Goal: Information Seeking & Learning: Find specific fact

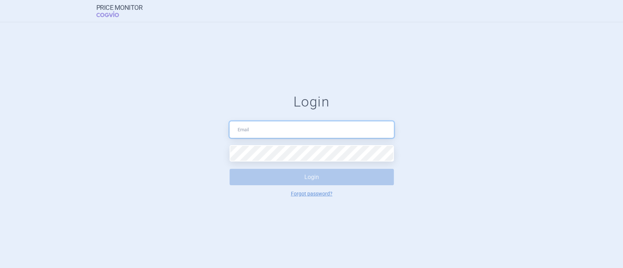
click at [269, 134] on input "text" at bounding box center [312, 130] width 164 height 16
type input "[PERSON_NAME][EMAIL_ADDRESS][PERSON_NAME][DOMAIN_NAME]"
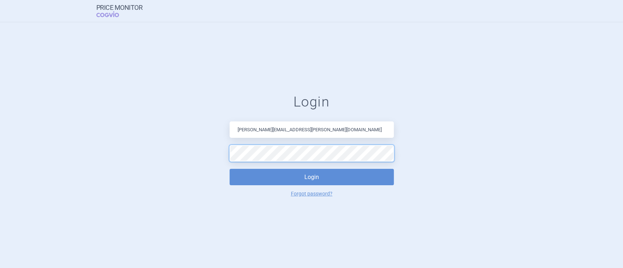
click at [230, 169] on button "Login" at bounding box center [312, 177] width 164 height 16
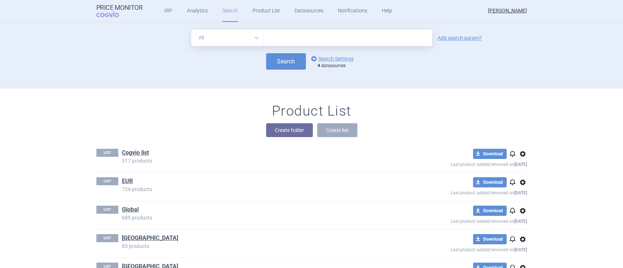
click at [257, 37] on select "All Brand Name ATC Company Active Substance Country Newer than" at bounding box center [227, 38] width 72 height 16
select select "brandName"
click at [191, 30] on select "All Brand Name ATC Company Active Substance Country Newer than" at bounding box center [227, 38] width 72 height 16
click at [319, 56] on link "options Search Settings" at bounding box center [332, 58] width 44 height 9
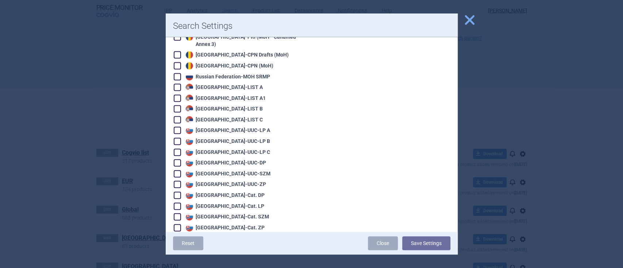
scroll to position [1175, 0]
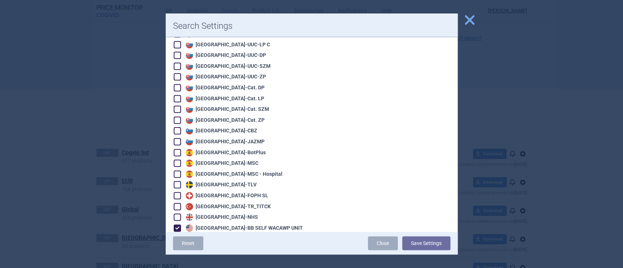
click at [470, 15] on span "close" at bounding box center [469, 20] width 13 height 13
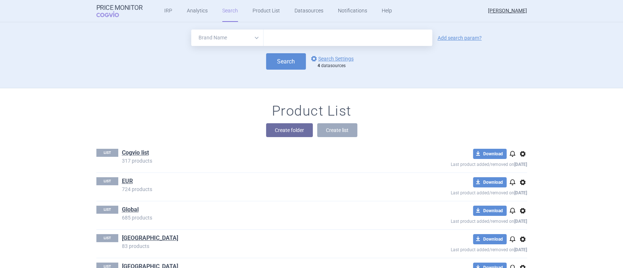
click at [330, 34] on input "text" at bounding box center [348, 38] width 169 height 16
type input "[MEDICAL_DATA]"
click at [284, 63] on button "Search" at bounding box center [286, 61] width 40 height 16
select select "brandName"
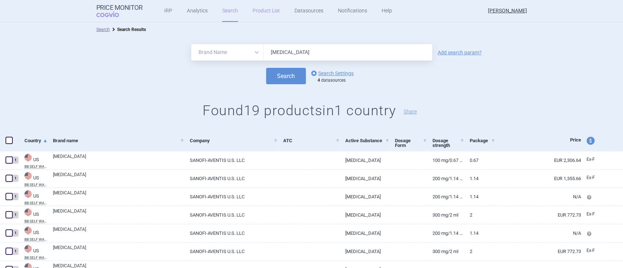
click at [258, 10] on link "Product List" at bounding box center [266, 11] width 27 height 22
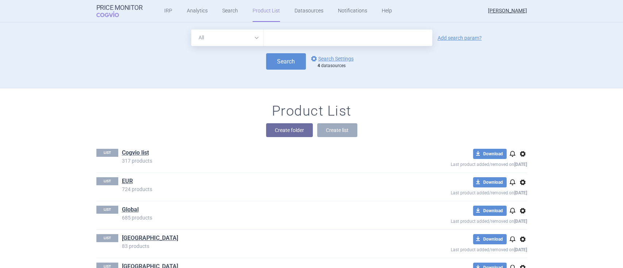
scroll to position [40, 0]
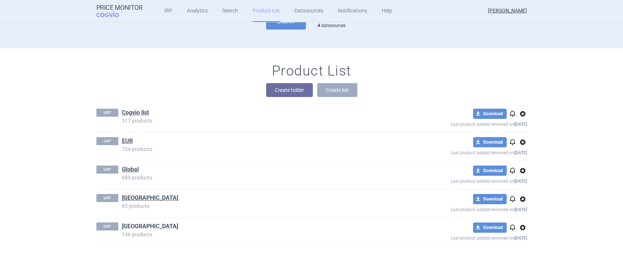
click at [122, 225] on link "[GEOGRAPHIC_DATA]" at bounding box center [150, 227] width 56 height 8
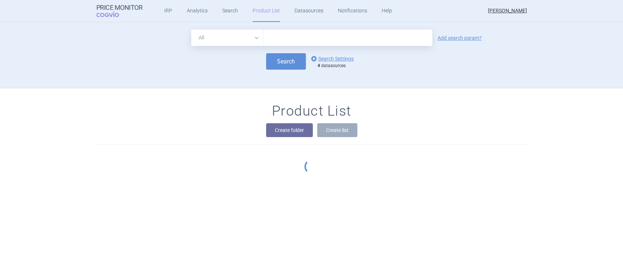
scroll to position [40, 0]
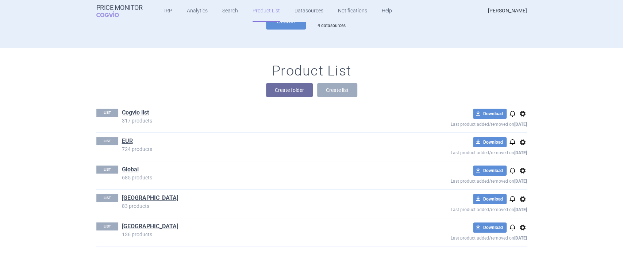
select select "brandName"
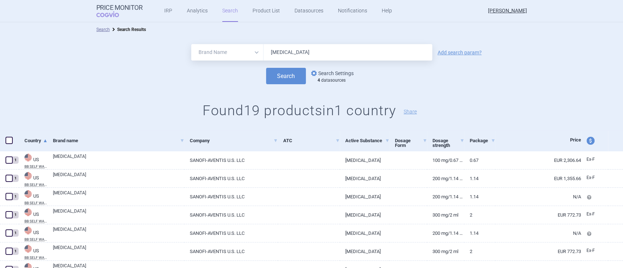
click at [318, 73] on link "options Search Settings" at bounding box center [332, 73] width 44 height 9
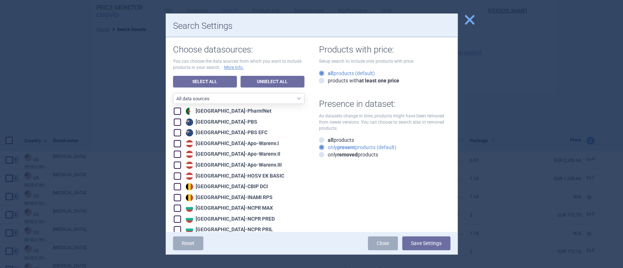
click at [464, 23] on span "close" at bounding box center [469, 20] width 13 height 13
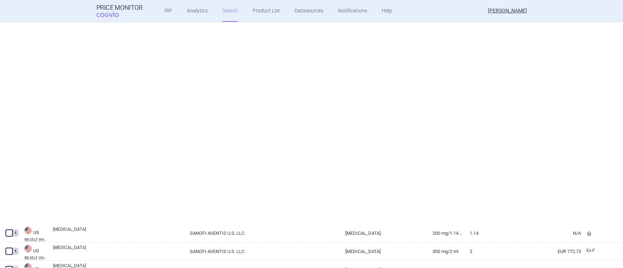
select select "brandName"
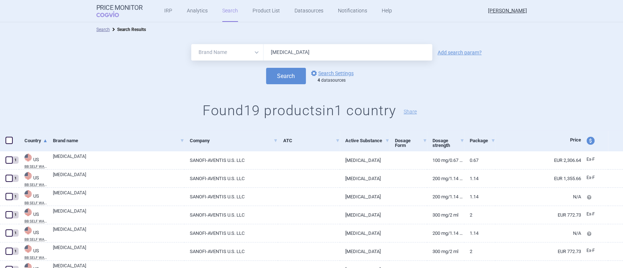
click at [587, 143] on span "price and currency" at bounding box center [591, 141] width 8 height 8
select select "ex-factory"
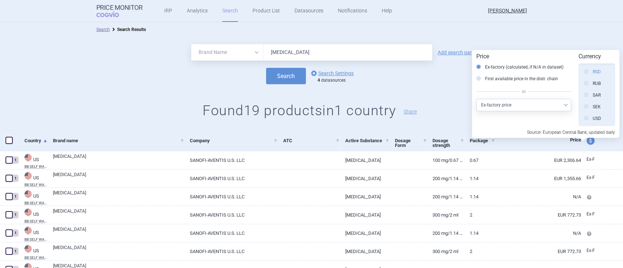
scroll to position [422, 0]
click at [589, 91] on label "USD" at bounding box center [592, 93] width 17 height 7
click at [589, 91] on input "USD" at bounding box center [587, 93] width 7 height 7
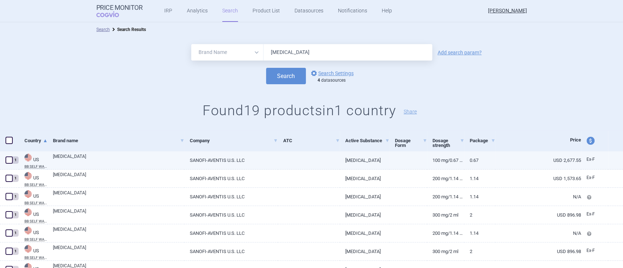
click at [240, 158] on link "SANOFI-AVENTIS U.S. LLC" at bounding box center [230, 161] width 93 height 18
select select "USD"
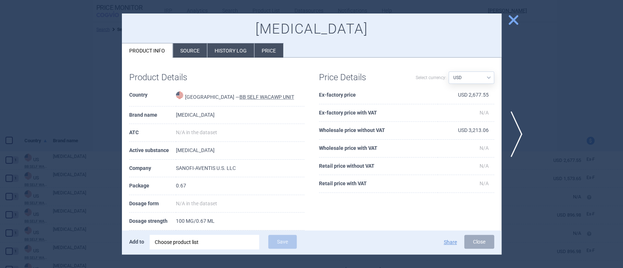
click at [264, 50] on li "Price" at bounding box center [268, 50] width 29 height 14
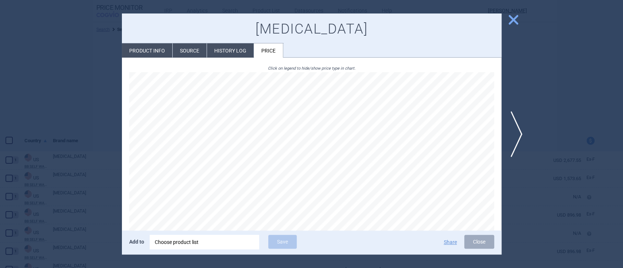
click at [508, 21] on span "close" at bounding box center [513, 20] width 13 height 13
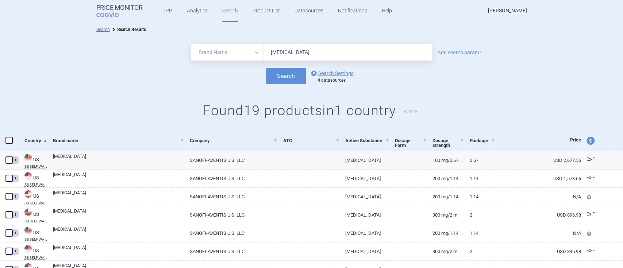
click at [295, 46] on input "[MEDICAL_DATA]" at bounding box center [348, 52] width 169 height 16
type input "[MEDICAL_DATA]"
click at [266, 68] on button "Search" at bounding box center [286, 76] width 40 height 16
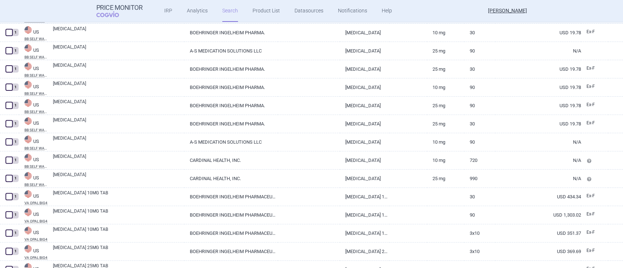
scroll to position [49, 0]
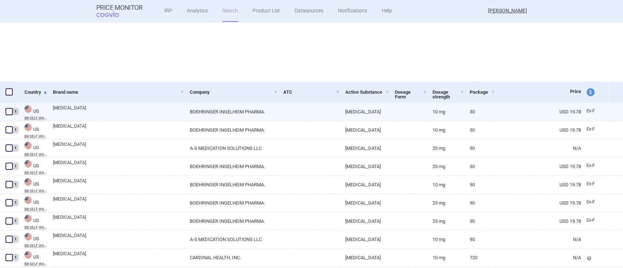
select select "brandName"
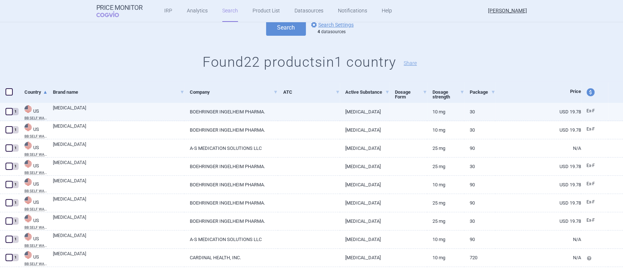
click at [251, 110] on link "BOEHRINGER INGELHEIM PHARMA." at bounding box center [230, 112] width 93 height 18
select select "USD"
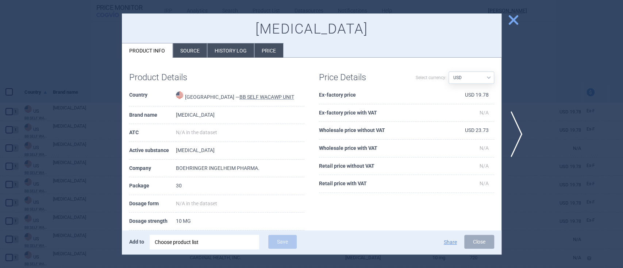
click at [268, 54] on li "Price" at bounding box center [268, 50] width 29 height 14
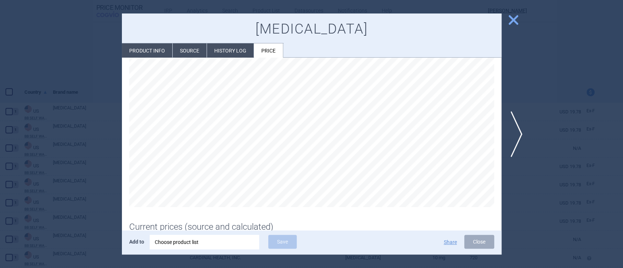
scroll to position [13, 0]
click at [517, 20] on span "close" at bounding box center [513, 20] width 13 height 13
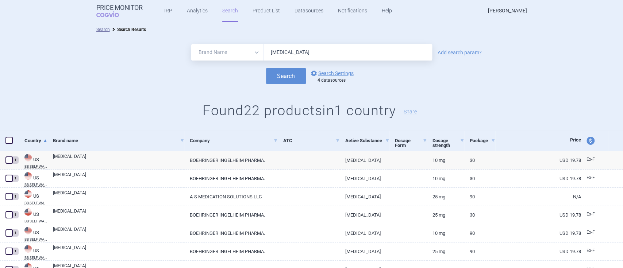
click at [291, 48] on input "[MEDICAL_DATA]" at bounding box center [348, 52] width 169 height 16
type input "[MEDICAL_DATA]"
click at [281, 82] on button "Search" at bounding box center [286, 76] width 40 height 16
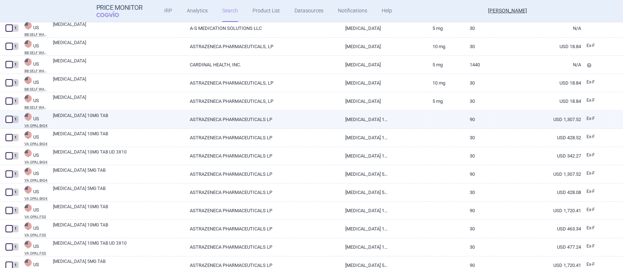
scroll to position [120, 0]
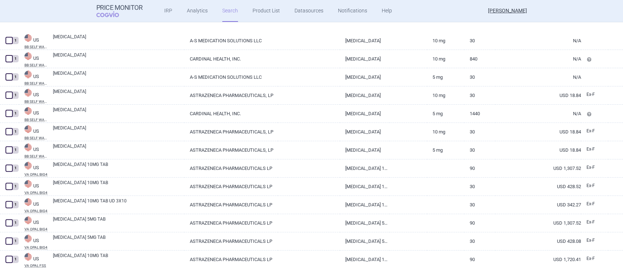
select select "brandName"
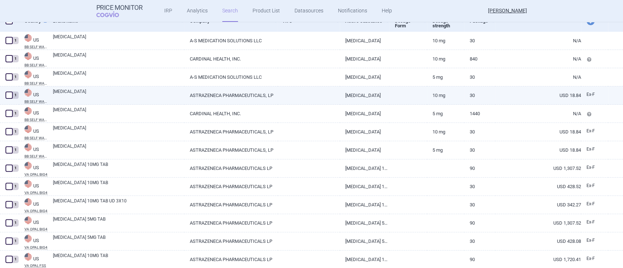
click at [214, 98] on link "ASTRAZENECA PHARMACEUTICALS, LP" at bounding box center [230, 96] width 93 height 18
select select "USD"
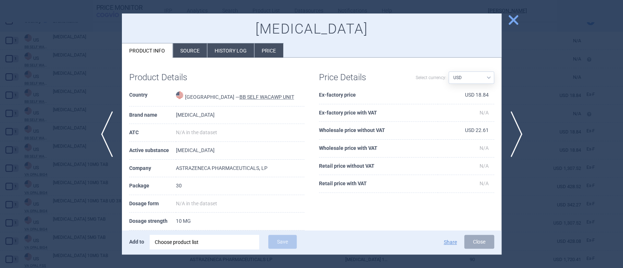
click at [189, 56] on li "Source" at bounding box center [190, 50] width 34 height 14
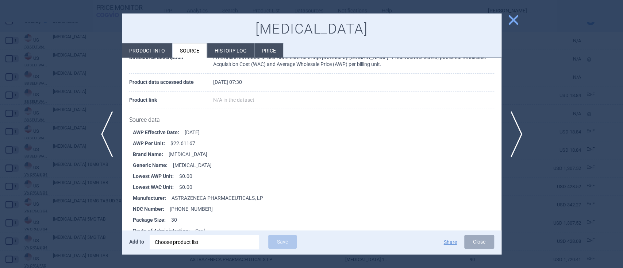
scroll to position [9, 0]
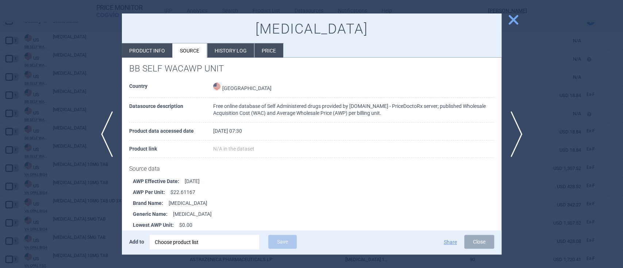
click at [514, 19] on span "close" at bounding box center [513, 20] width 13 height 13
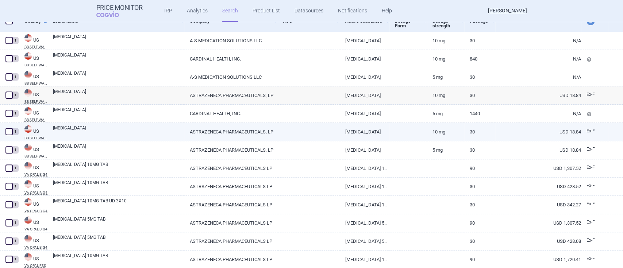
click at [240, 130] on link "ASTRAZENECA PHARMACEUTICALS, LP" at bounding box center [230, 132] width 93 height 18
select select "USD"
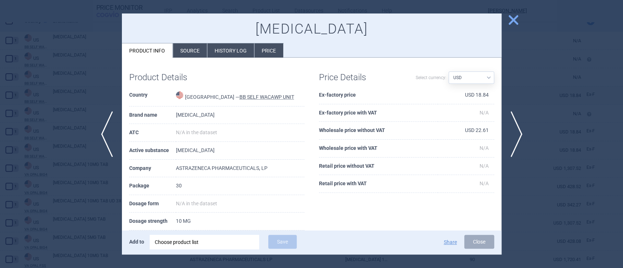
click at [194, 51] on li "Source" at bounding box center [190, 50] width 34 height 14
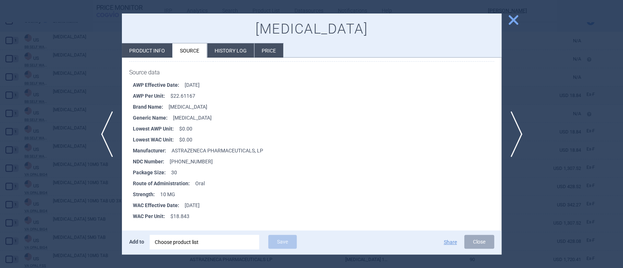
scroll to position [106, 0]
click at [511, 19] on span "close" at bounding box center [513, 20] width 13 height 13
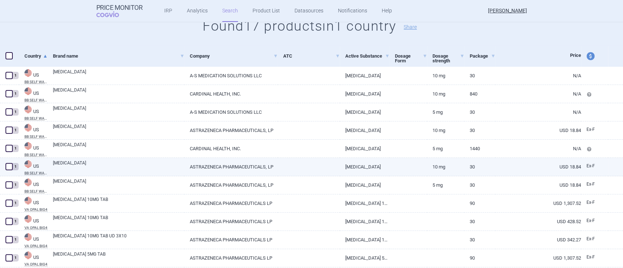
scroll to position [71, 0]
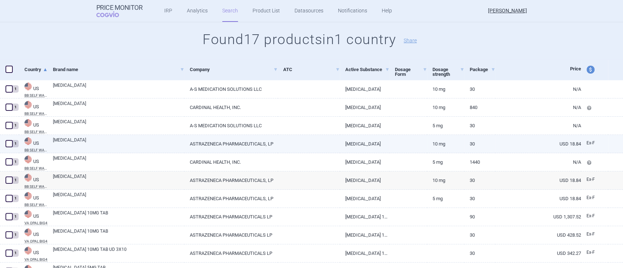
click at [345, 145] on link "[MEDICAL_DATA]" at bounding box center [365, 144] width 50 height 18
select select "USD"
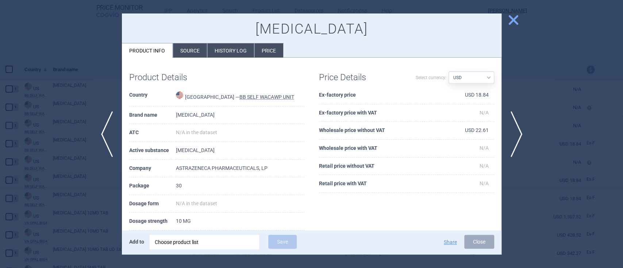
click at [188, 54] on li "Source" at bounding box center [190, 50] width 34 height 14
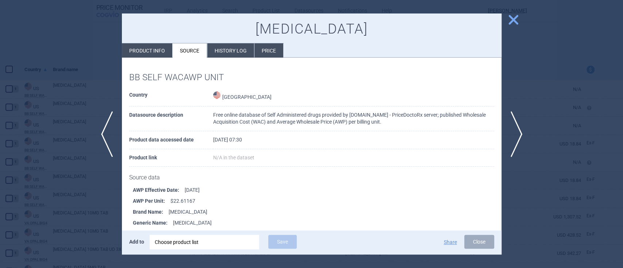
click at [515, 18] on span "close" at bounding box center [513, 20] width 13 height 13
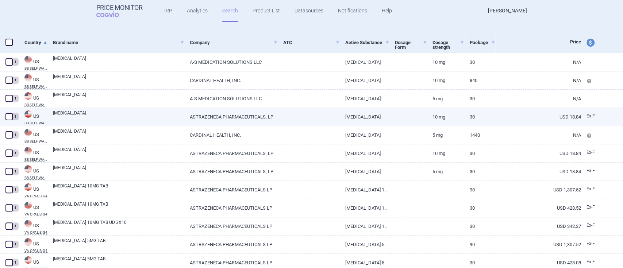
scroll to position [120, 0]
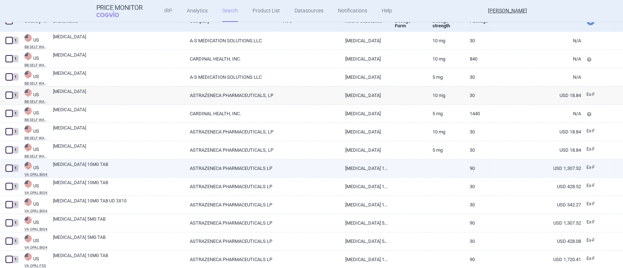
click at [340, 171] on link "[MEDICAL_DATA] 10MG TAB" at bounding box center [365, 169] width 50 height 18
select select "USD"
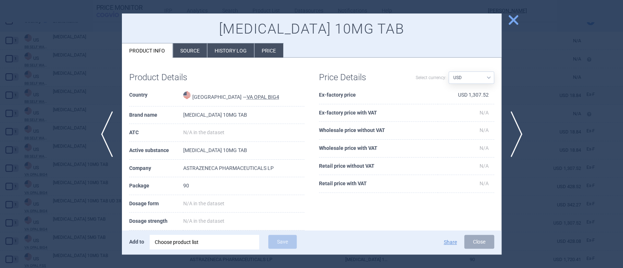
click at [187, 47] on li "Source" at bounding box center [190, 50] width 34 height 14
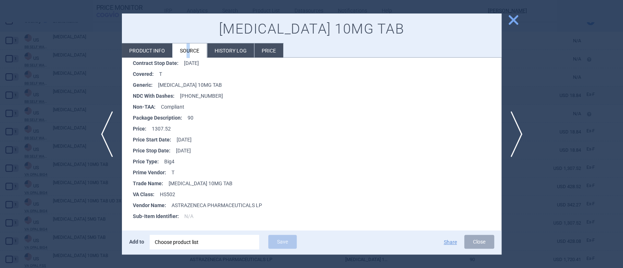
scroll to position [150, 0]
click at [514, 20] on span "close" at bounding box center [513, 20] width 13 height 13
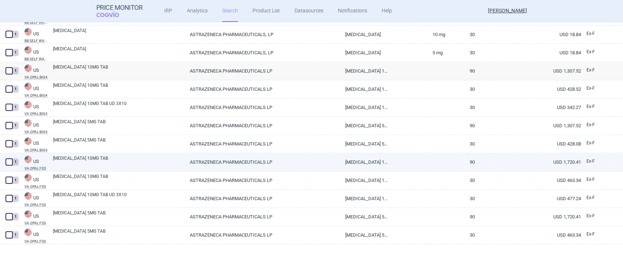
scroll to position [169, 0]
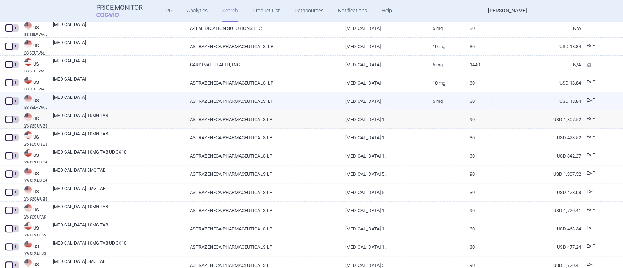
click at [257, 101] on link "ASTRAZENECA PHARMACEUTICALS, LP" at bounding box center [230, 101] width 93 height 18
select select "USD"
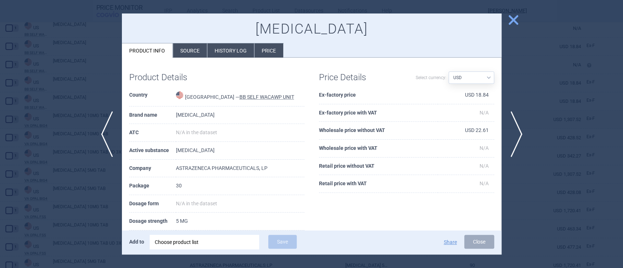
click at [195, 50] on li "Source" at bounding box center [190, 50] width 34 height 14
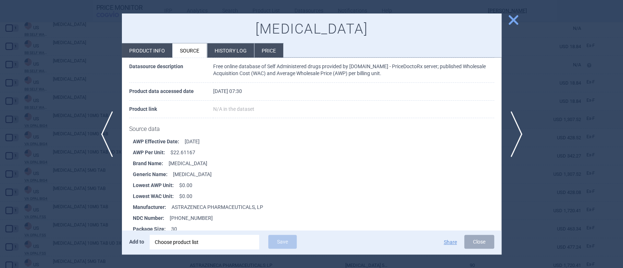
scroll to position [106, 0]
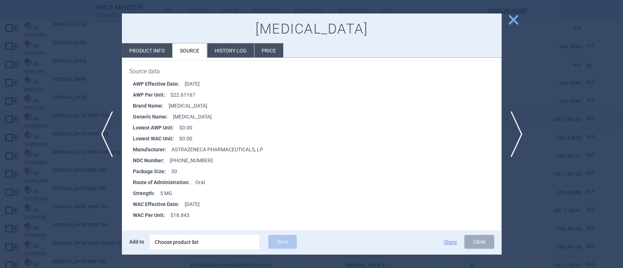
click at [515, 21] on span "close" at bounding box center [513, 20] width 13 height 13
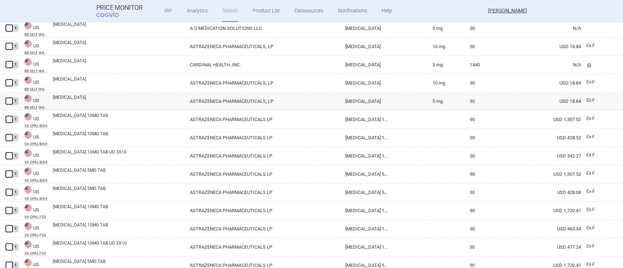
scroll to position [18, 0]
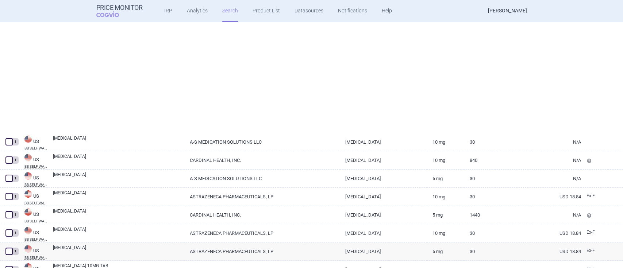
select select "brandName"
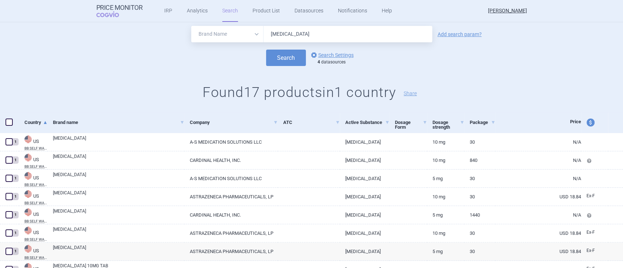
scroll to position [0, 0]
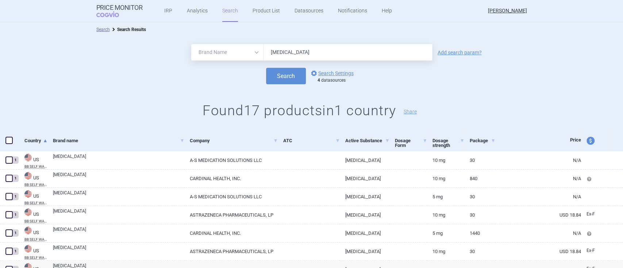
click at [290, 53] on input "[MEDICAL_DATA]" at bounding box center [348, 52] width 169 height 16
type input "[MEDICAL_DATA]"
click at [286, 79] on button "Search" at bounding box center [286, 76] width 40 height 16
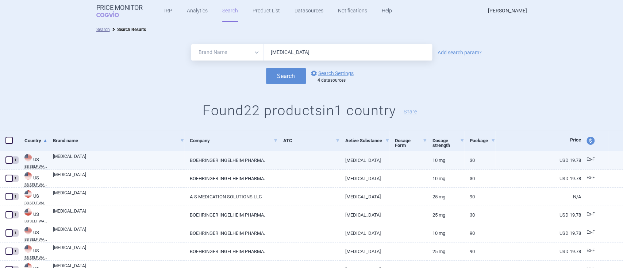
click at [361, 162] on link "[MEDICAL_DATA]" at bounding box center [365, 161] width 50 height 18
select select "USD"
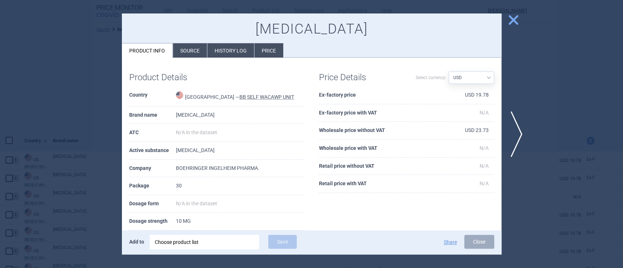
click at [190, 50] on li "Source" at bounding box center [190, 50] width 34 height 14
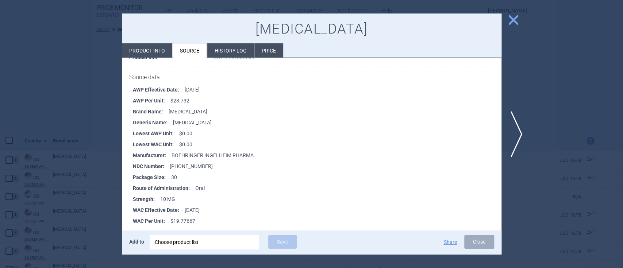
scroll to position [106, 0]
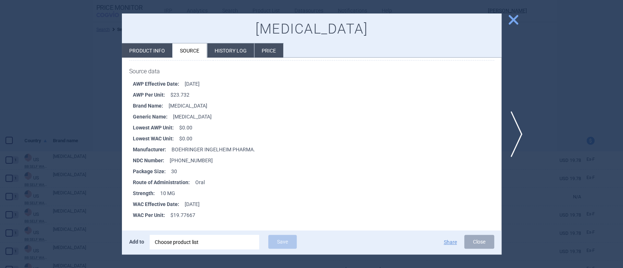
click at [512, 22] on span "close" at bounding box center [513, 20] width 13 height 13
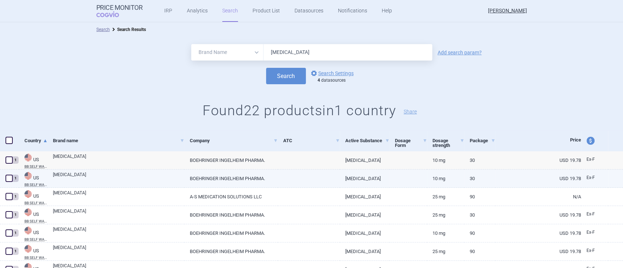
click at [215, 180] on link "BOEHRINGER INGELHEIM PHARMA." at bounding box center [230, 179] width 93 height 18
select select "USD"
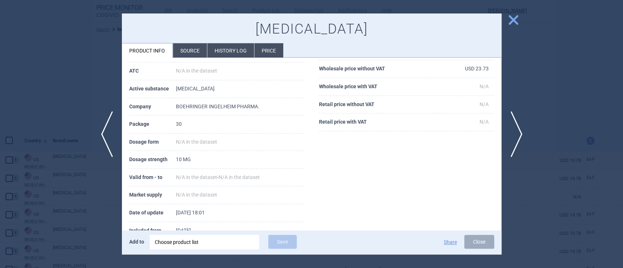
scroll to position [85, 0]
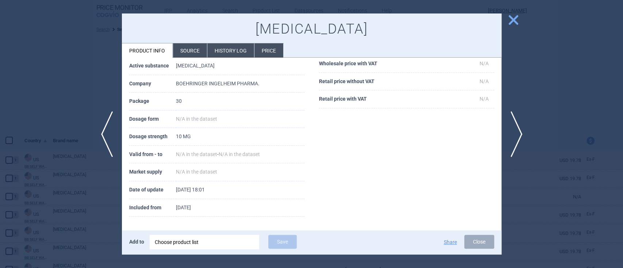
click at [184, 42] on div "[MEDICAL_DATA] Product info Source History log Price" at bounding box center [312, 36] width 380 height 45
click at [187, 50] on li "Source" at bounding box center [190, 50] width 34 height 14
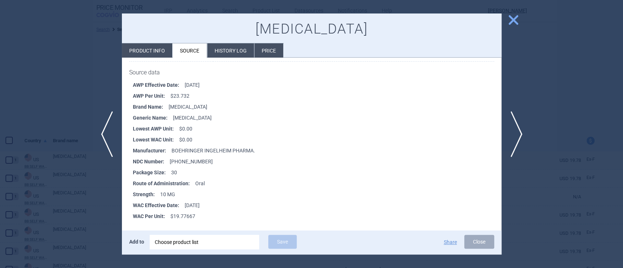
scroll to position [106, 0]
click at [513, 24] on span "close" at bounding box center [513, 20] width 13 height 13
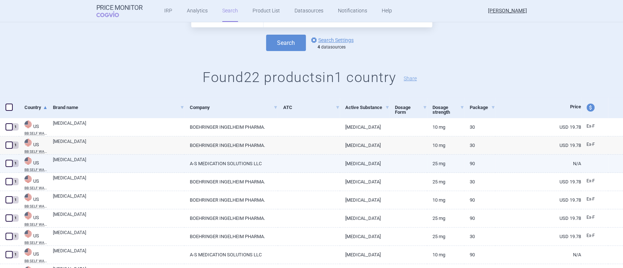
scroll to position [49, 0]
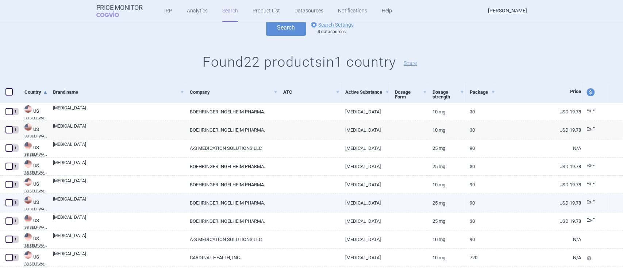
click at [237, 200] on link "BOEHRINGER INGELHEIM PHARMA." at bounding box center [230, 203] width 93 height 18
select select "USD"
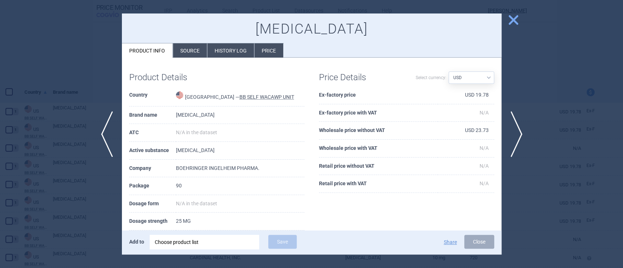
click at [191, 52] on li "Source" at bounding box center [190, 50] width 34 height 14
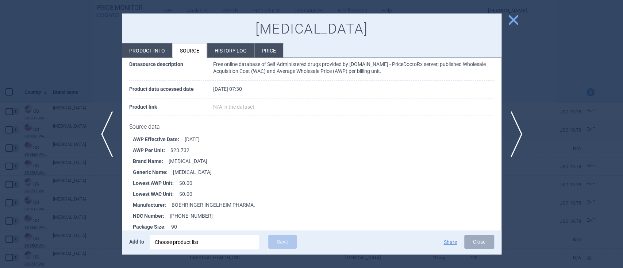
scroll to position [9, 0]
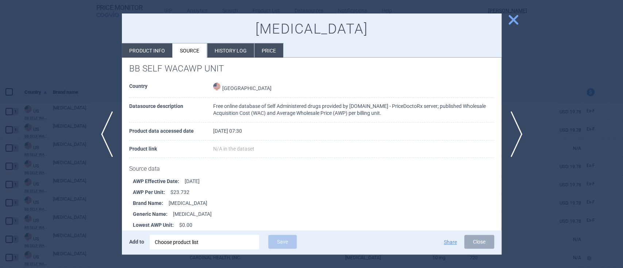
click at [516, 22] on span "close" at bounding box center [513, 20] width 13 height 13
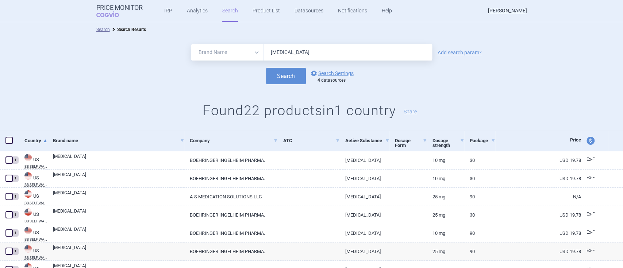
click at [308, 55] on input "[MEDICAL_DATA]" at bounding box center [348, 52] width 169 height 16
type input "[MEDICAL_DATA]"
click at [266, 68] on button "Search" at bounding box center [286, 76] width 40 height 16
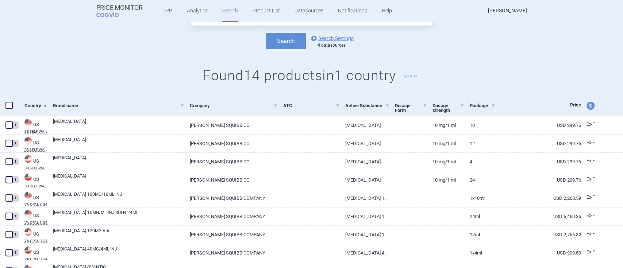
scroll to position [97, 0]
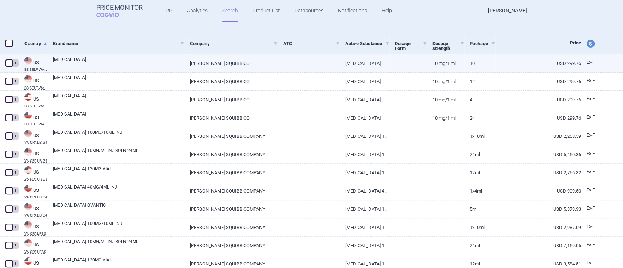
click at [200, 61] on link "[PERSON_NAME] SQUIBB CO." at bounding box center [230, 63] width 93 height 18
select select "USD"
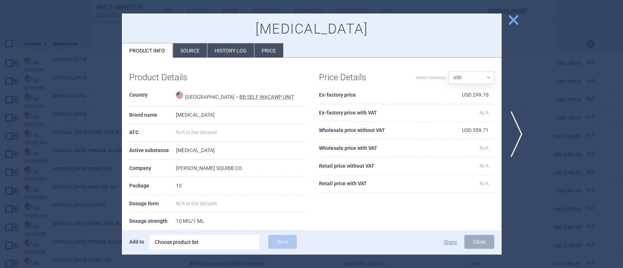
click at [184, 51] on li "Source" at bounding box center [190, 50] width 34 height 14
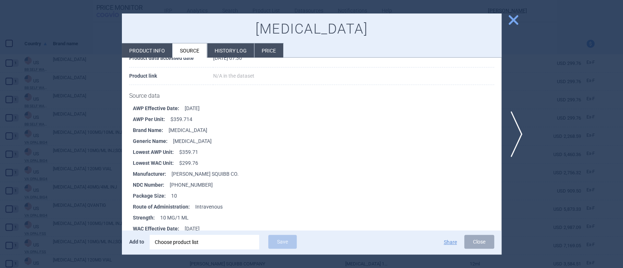
scroll to position [97, 0]
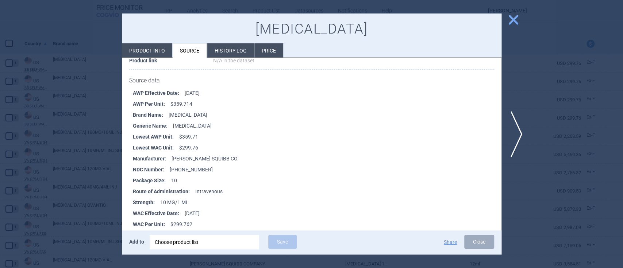
click at [516, 21] on span "close" at bounding box center [513, 20] width 13 height 13
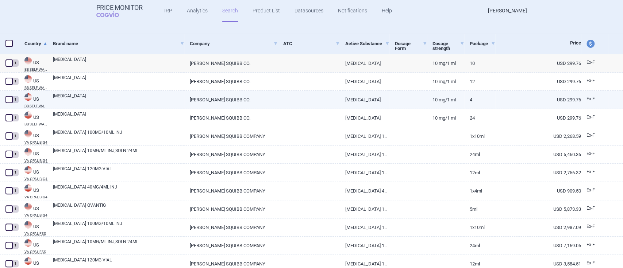
click at [217, 101] on link "[PERSON_NAME] SQUIBB CO." at bounding box center [230, 100] width 93 height 18
select select "USD"
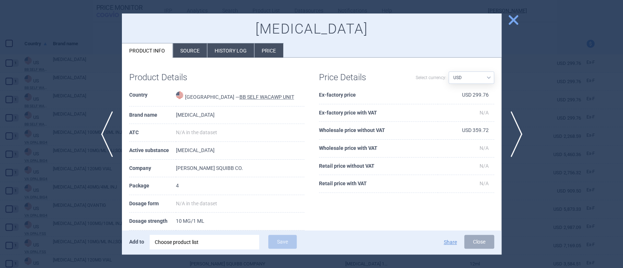
click at [184, 48] on li "Source" at bounding box center [190, 50] width 34 height 14
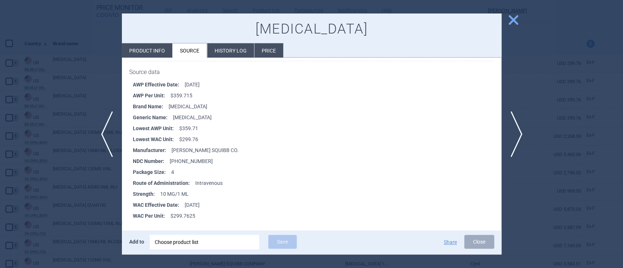
scroll to position [106, 0]
click at [511, 23] on span "close" at bounding box center [513, 20] width 13 height 13
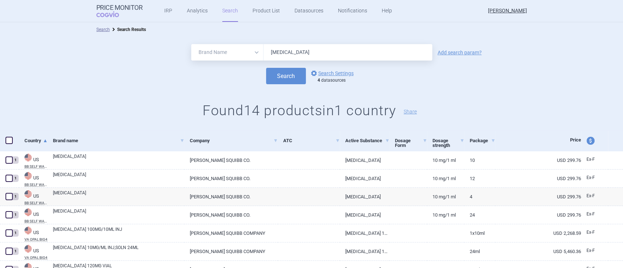
click at [327, 43] on div "All Brand Name ATC Company Active Substance Country Newer than [MEDICAL_DATA] A…" at bounding box center [311, 84] width 623 height 94
click at [327, 54] on input "[MEDICAL_DATA]" at bounding box center [348, 52] width 169 height 16
type input "[MEDICAL_DATA]"
click at [295, 80] on button "Search" at bounding box center [286, 76] width 40 height 16
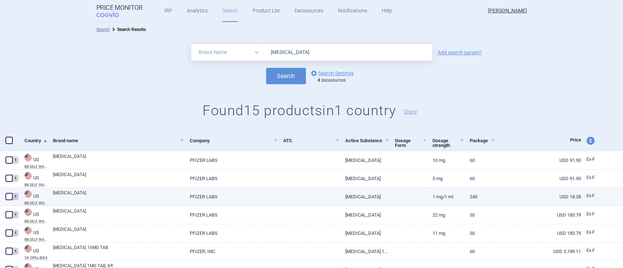
click at [354, 197] on link "[MEDICAL_DATA]" at bounding box center [365, 197] width 50 height 18
select select "USD"
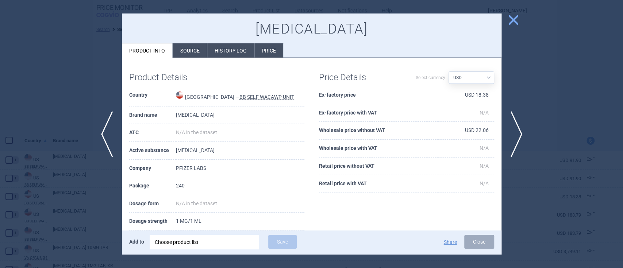
click at [189, 50] on li "Source" at bounding box center [190, 50] width 34 height 14
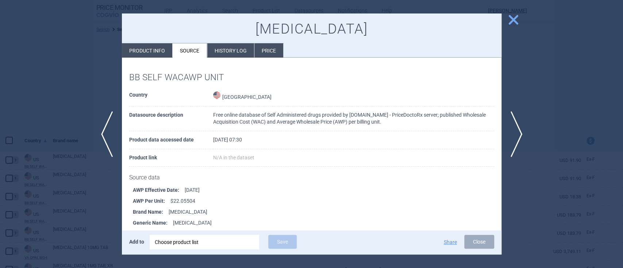
click at [512, 22] on span "close" at bounding box center [513, 20] width 13 height 13
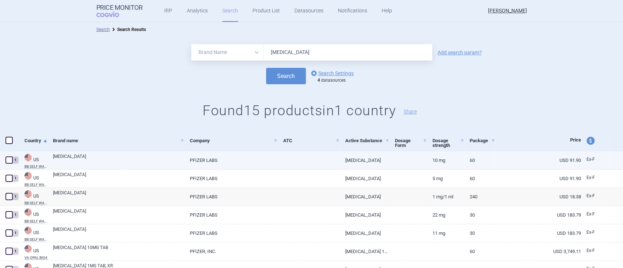
click at [353, 161] on link "[MEDICAL_DATA]" at bounding box center [365, 161] width 50 height 18
select select "USD"
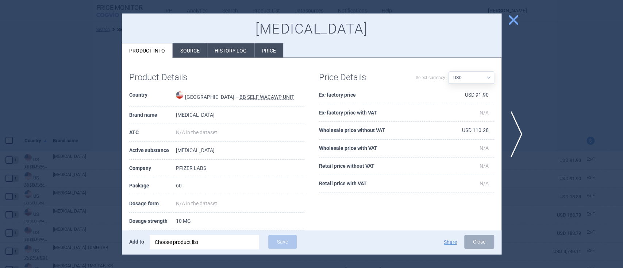
click at [193, 50] on li "Source" at bounding box center [190, 50] width 34 height 14
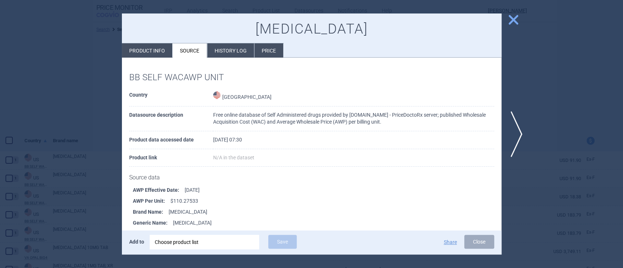
click at [511, 20] on span "close" at bounding box center [513, 20] width 13 height 13
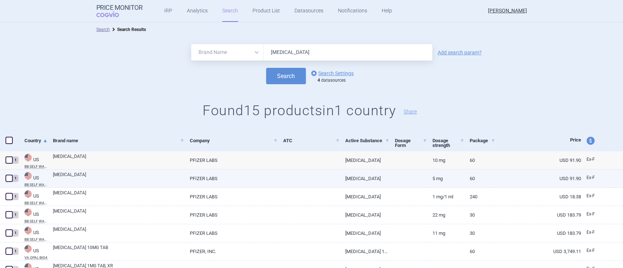
click at [437, 181] on link "5 MG" at bounding box center [445, 179] width 37 height 18
select select "USD"
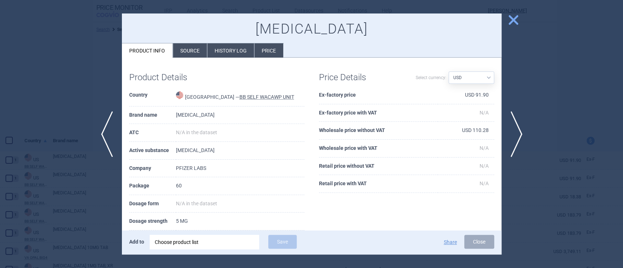
click at [195, 48] on li "Source" at bounding box center [190, 50] width 34 height 14
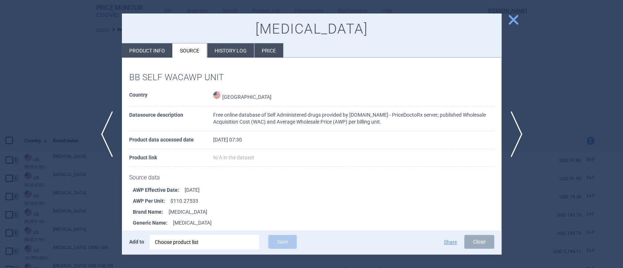
click at [517, 19] on span "close" at bounding box center [513, 20] width 13 height 13
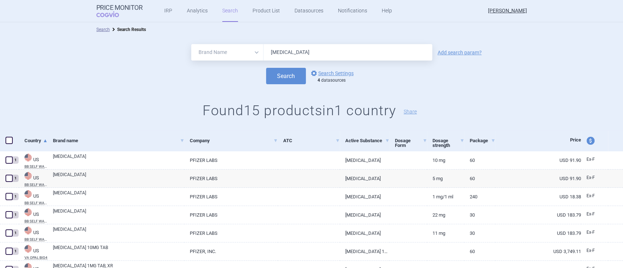
click at [317, 56] on input "[MEDICAL_DATA]" at bounding box center [348, 52] width 169 height 16
click at [318, 55] on input "[MEDICAL_DATA]" at bounding box center [348, 52] width 169 height 16
type input "[MEDICAL_DATA]"
click at [266, 68] on button "Search" at bounding box center [286, 76] width 40 height 16
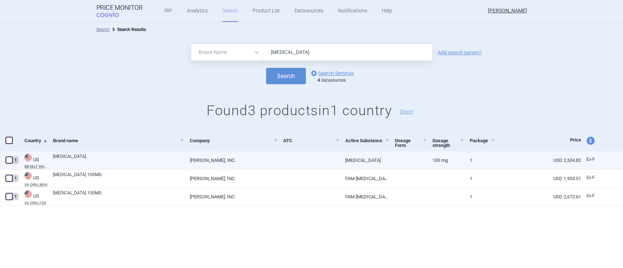
click at [358, 161] on link "[MEDICAL_DATA]" at bounding box center [365, 161] width 50 height 18
select select "USD"
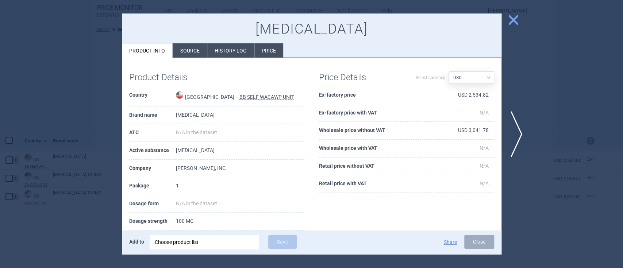
drag, startPoint x: 183, startPoint y: 50, endPoint x: 186, endPoint y: 53, distance: 4.1
click at [186, 51] on li "Source" at bounding box center [190, 50] width 34 height 14
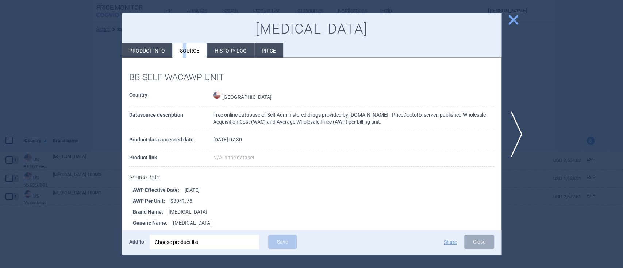
click at [517, 23] on span "close" at bounding box center [513, 20] width 13 height 13
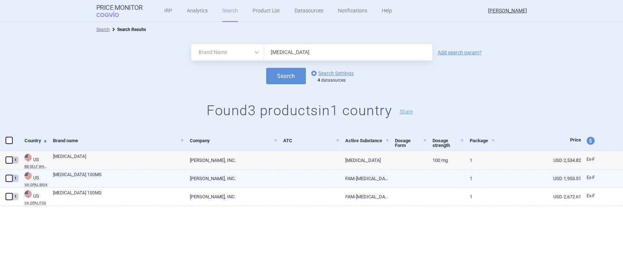
click at [363, 180] on link "FAM-[MEDICAL_DATA] DERUXTECAN-NXKI 100MG/VIAL INJ" at bounding box center [365, 179] width 50 height 18
select select "USD"
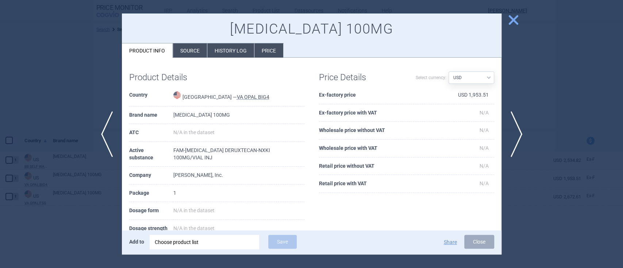
click at [196, 53] on li "Source" at bounding box center [190, 50] width 34 height 14
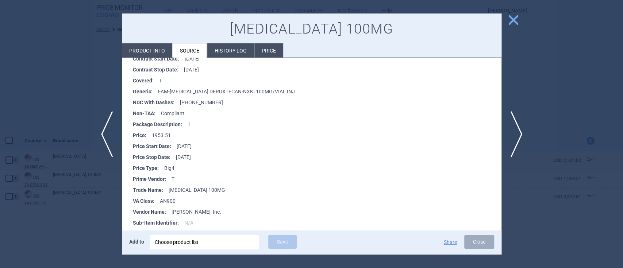
scroll to position [146, 0]
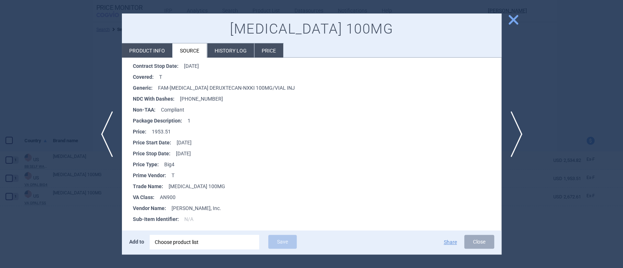
click at [517, 16] on span "close" at bounding box center [513, 20] width 13 height 13
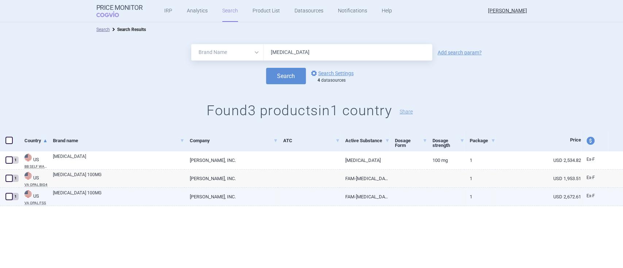
click at [226, 202] on link "[PERSON_NAME], INC." at bounding box center [230, 197] width 93 height 18
select select "USD"
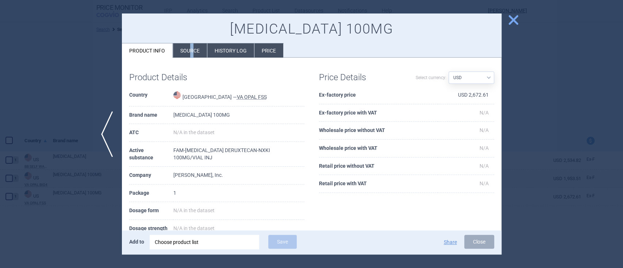
click at [193, 47] on li "Source" at bounding box center [190, 50] width 34 height 14
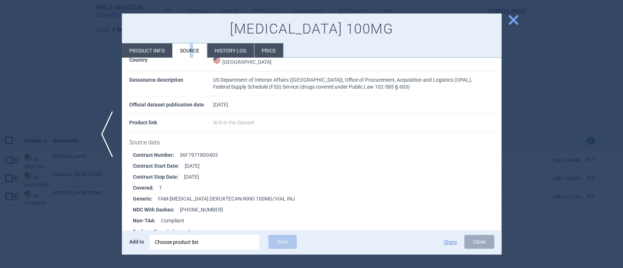
scroll to position [49, 0]
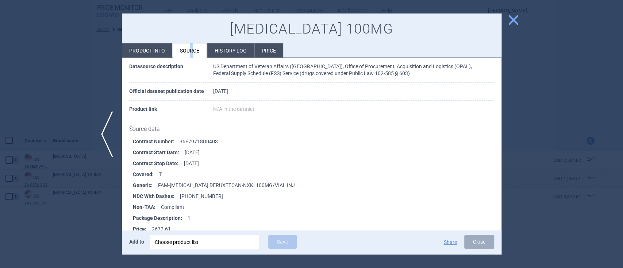
click at [519, 20] on span "close" at bounding box center [513, 20] width 13 height 13
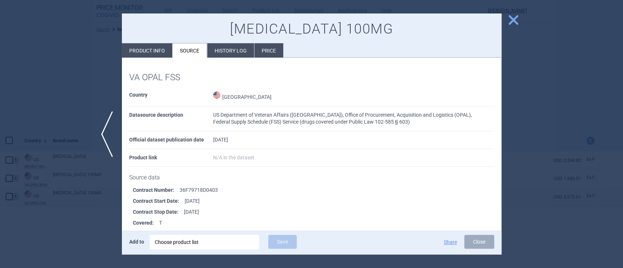
select select "USD"
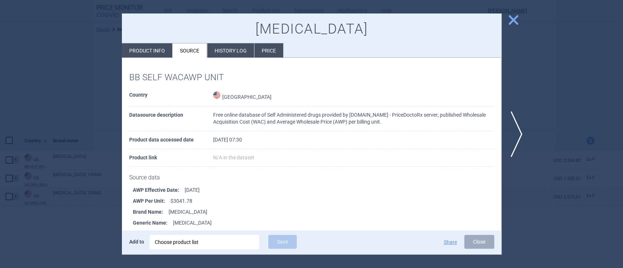
select select "USD"
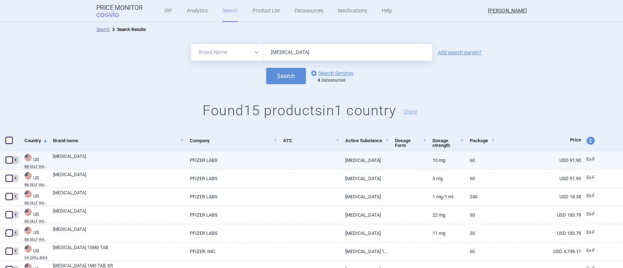
click at [361, 157] on link "[MEDICAL_DATA]" at bounding box center [365, 161] width 50 height 18
select select "USD"
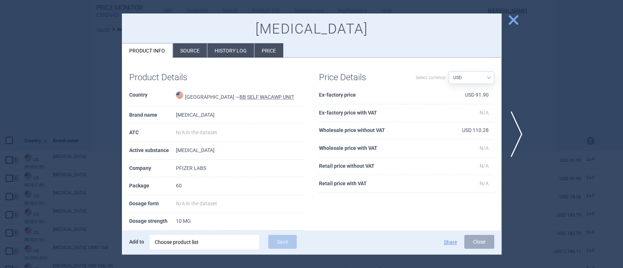
click at [188, 50] on li "Source" at bounding box center [190, 50] width 34 height 14
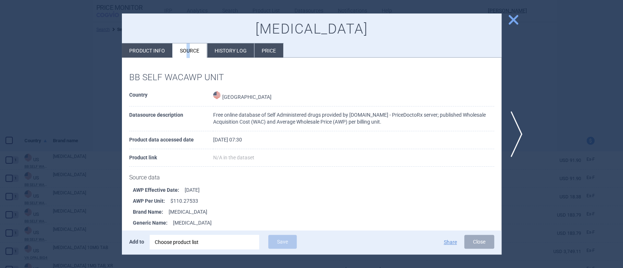
click at [513, 22] on span "close" at bounding box center [513, 20] width 13 height 13
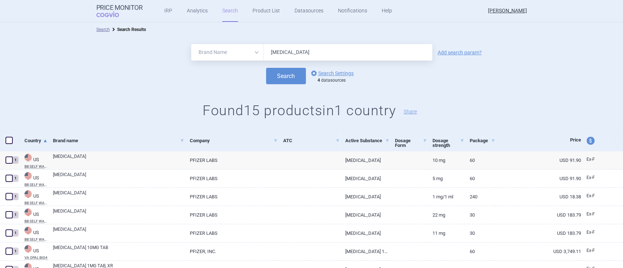
click at [310, 47] on input "[MEDICAL_DATA]" at bounding box center [348, 52] width 169 height 16
type input "[MEDICAL_DATA]"
click at [287, 77] on button "Search" at bounding box center [286, 76] width 40 height 16
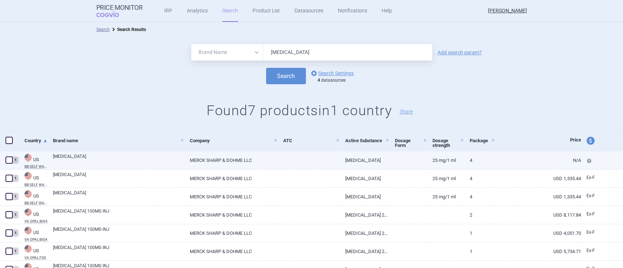
scroll to position [35, 0]
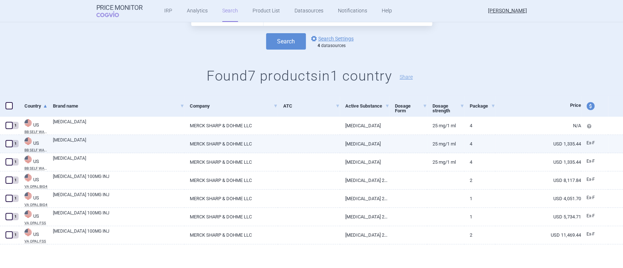
click at [232, 147] on link "MERCK SHARP & DOHME LLC" at bounding box center [230, 144] width 93 height 18
select select "USD"
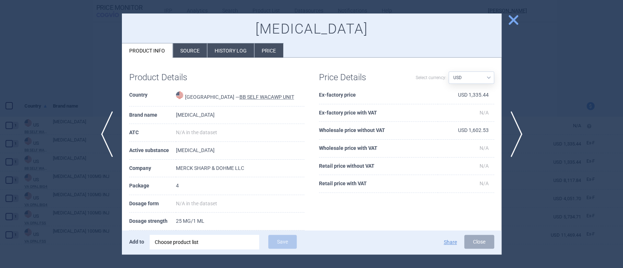
click at [184, 47] on li "Source" at bounding box center [190, 50] width 34 height 14
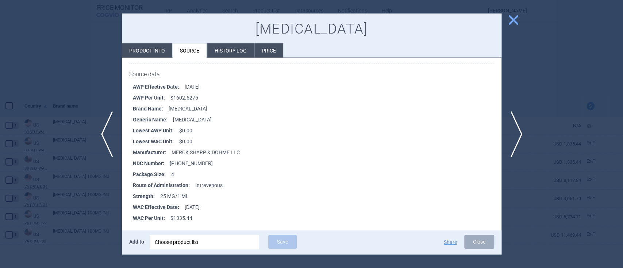
scroll to position [106, 0]
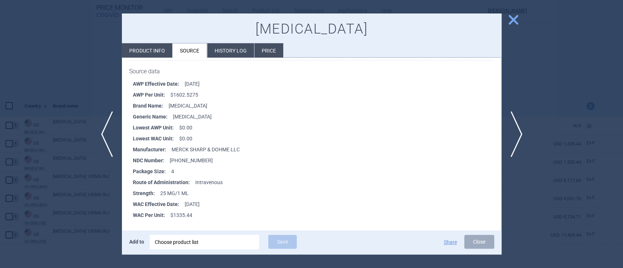
click at [513, 22] on span "close" at bounding box center [513, 20] width 13 height 13
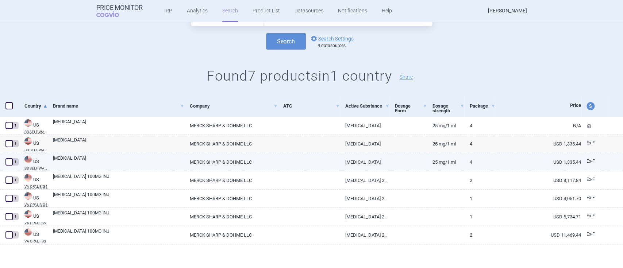
click at [239, 161] on link "MERCK SHARP & DOHME LLC" at bounding box center [230, 162] width 93 height 18
select select "USD"
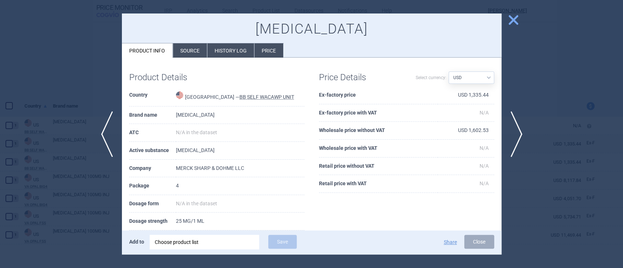
click at [189, 51] on li "Source" at bounding box center [190, 50] width 34 height 14
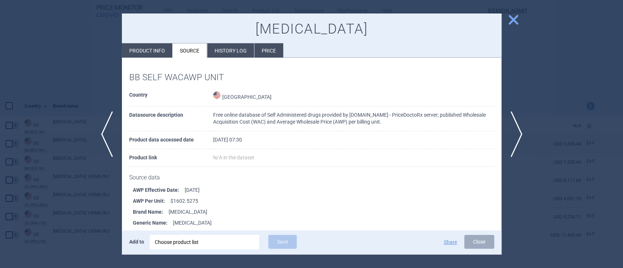
click at [509, 20] on span "close" at bounding box center [513, 20] width 13 height 13
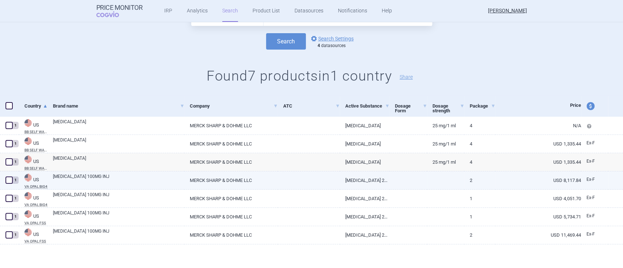
click at [222, 183] on link "MERCK SHARP & DOHME LLC" at bounding box center [230, 181] width 93 height 18
select select "USD"
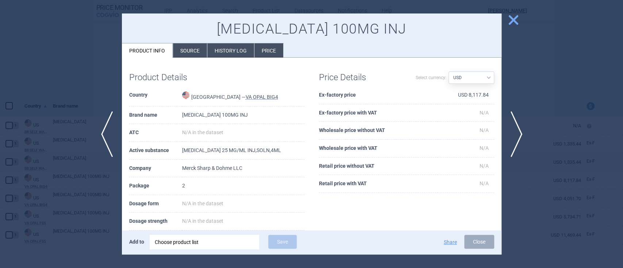
click at [185, 50] on li "Source" at bounding box center [190, 50] width 34 height 14
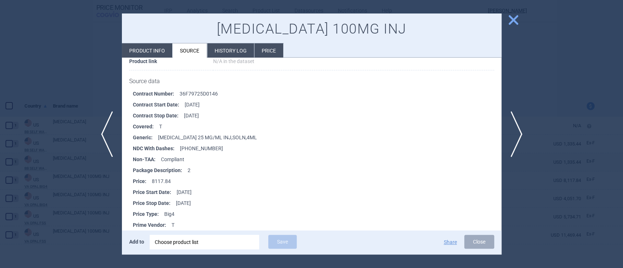
scroll to position [53, 0]
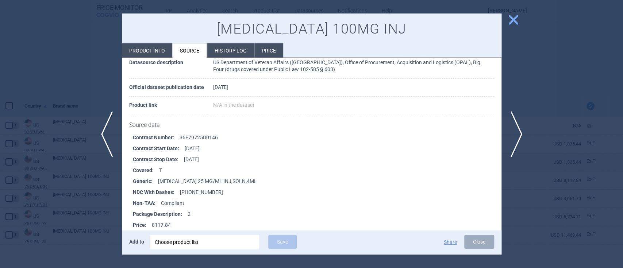
click at [511, 19] on span "close" at bounding box center [513, 20] width 13 height 13
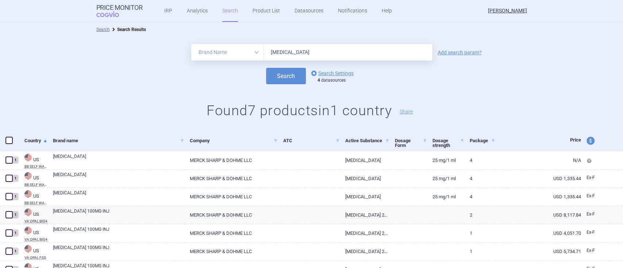
click at [274, 51] on input "[MEDICAL_DATA]" at bounding box center [348, 52] width 169 height 16
click at [275, 50] on input "[MEDICAL_DATA]" at bounding box center [348, 52] width 169 height 16
type input "[MEDICAL_DATA]"
click at [266, 68] on button "Search" at bounding box center [286, 76] width 40 height 16
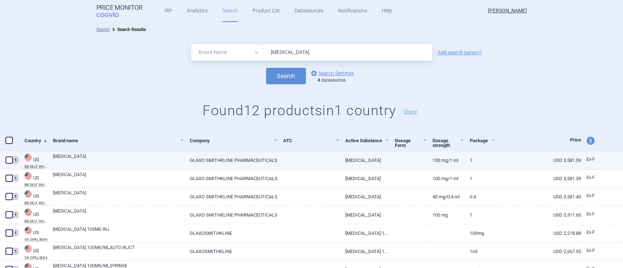
click at [222, 158] on link "GLAXO SMITHKLINE PHARMACEUTICALS" at bounding box center [230, 161] width 93 height 18
select select "USD"
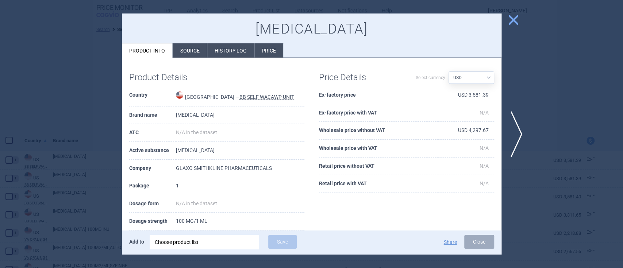
click at [185, 54] on li "Source" at bounding box center [190, 50] width 34 height 14
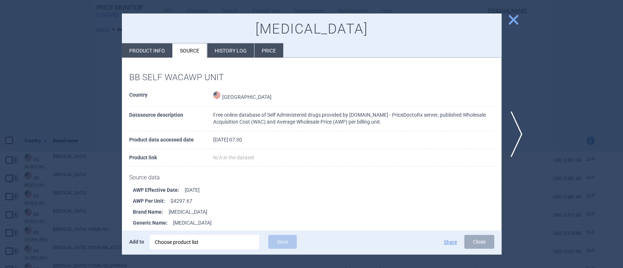
click at [509, 19] on span "close" at bounding box center [513, 20] width 13 height 13
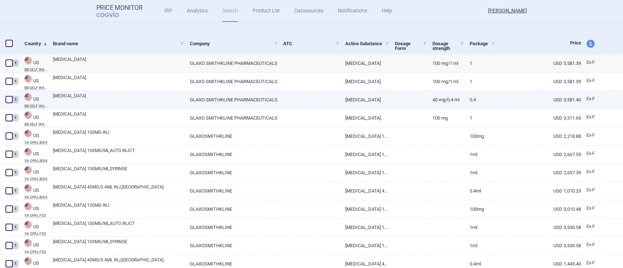
scroll to position [126, 0]
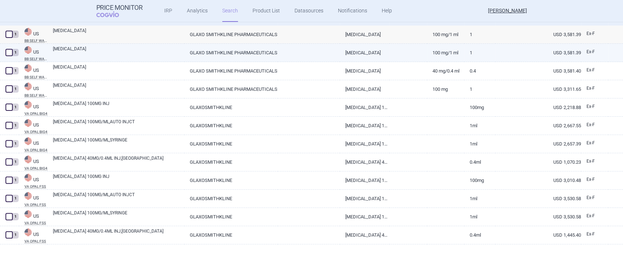
click at [212, 51] on link "GLAXO SMITHKLINE PHARMACEUTICALS" at bounding box center [230, 53] width 93 height 18
select select "USD"
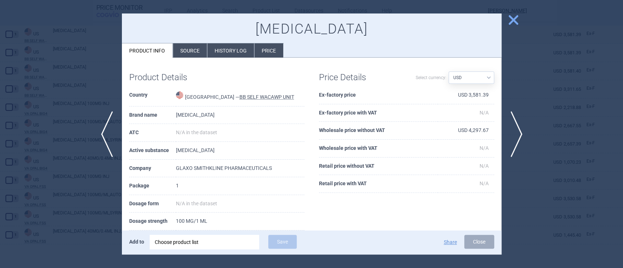
click at [188, 49] on li "Source" at bounding box center [190, 50] width 34 height 14
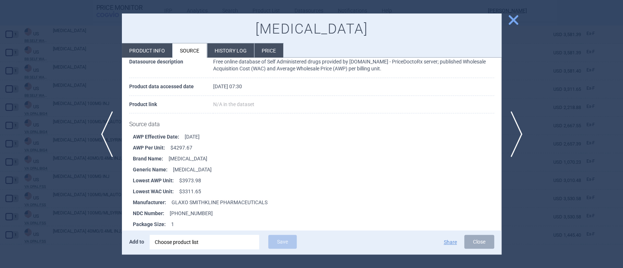
scroll to position [9, 0]
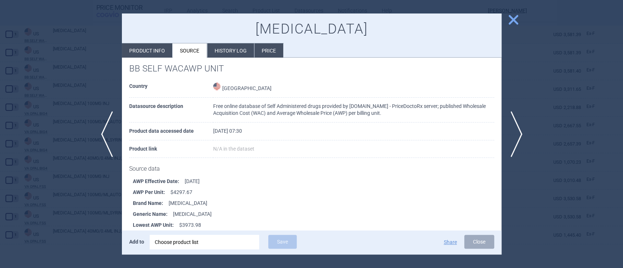
click at [514, 25] on span "close" at bounding box center [513, 20] width 13 height 13
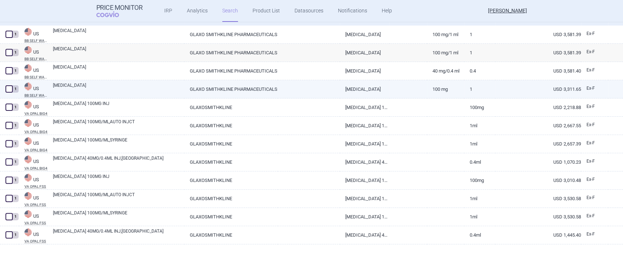
click at [193, 91] on link "GLAXO SMITHKLINE PHARMACEUTICALS" at bounding box center [230, 89] width 93 height 18
select select "USD"
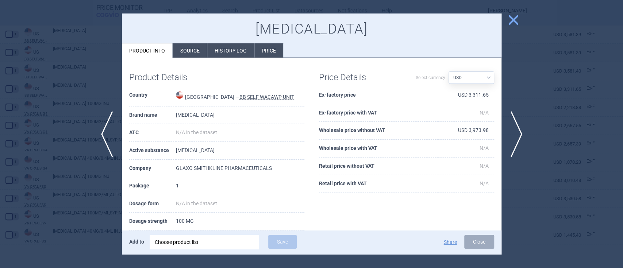
click at [188, 48] on li "Source" at bounding box center [190, 50] width 34 height 14
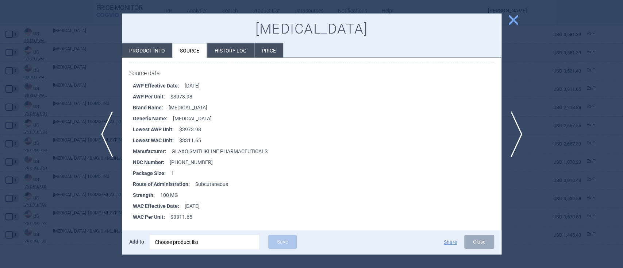
scroll to position [106, 0]
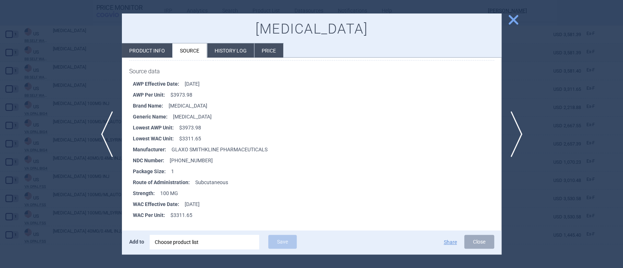
click at [510, 20] on span "close" at bounding box center [513, 20] width 13 height 13
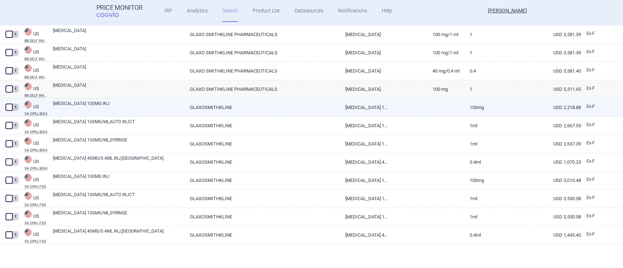
click at [216, 108] on link "GLAXOSMITHKLINE" at bounding box center [230, 108] width 93 height 18
select select "USD"
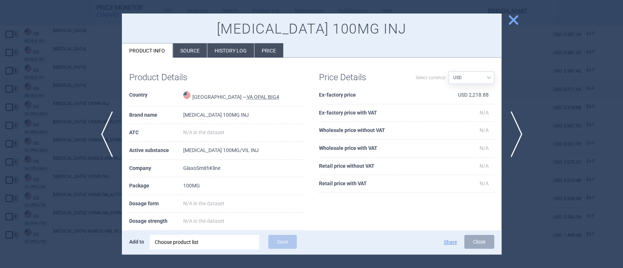
click at [195, 52] on li "Source" at bounding box center [190, 50] width 34 height 14
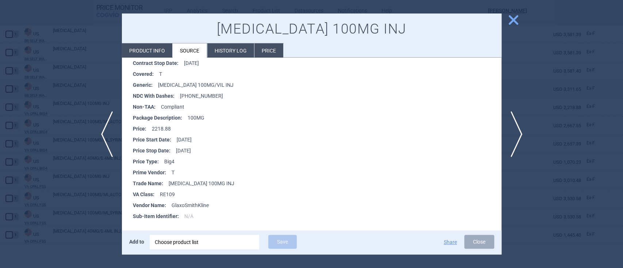
scroll to position [150, 0]
click at [518, 15] on span "close" at bounding box center [513, 20] width 13 height 13
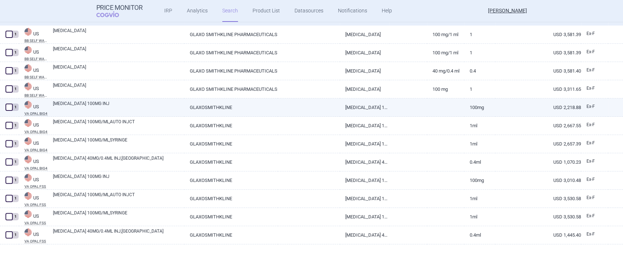
click at [88, 105] on link "[MEDICAL_DATA] 100MG INJ" at bounding box center [118, 106] width 131 height 13
select select "USD"
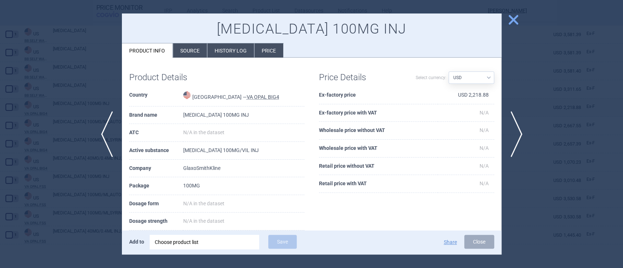
click at [509, 19] on span "close" at bounding box center [513, 20] width 13 height 13
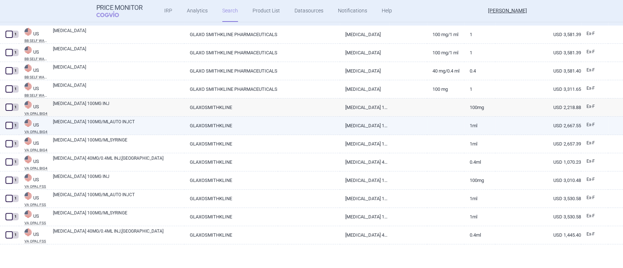
click at [218, 127] on link "GLAXOSMITHKLINE" at bounding box center [230, 126] width 93 height 18
select select "USD"
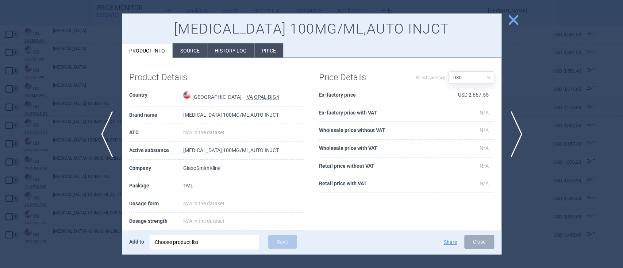
click at [189, 51] on li "Source" at bounding box center [190, 50] width 34 height 14
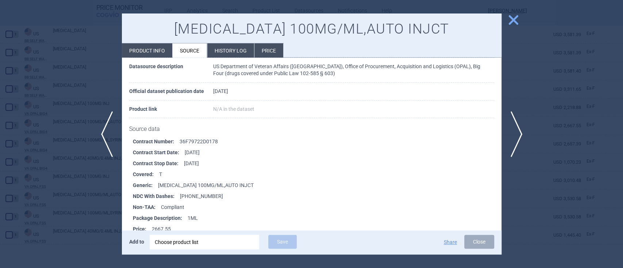
scroll to position [97, 0]
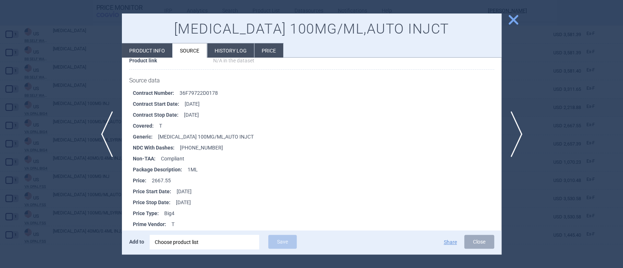
click at [510, 19] on span "close" at bounding box center [513, 20] width 13 height 13
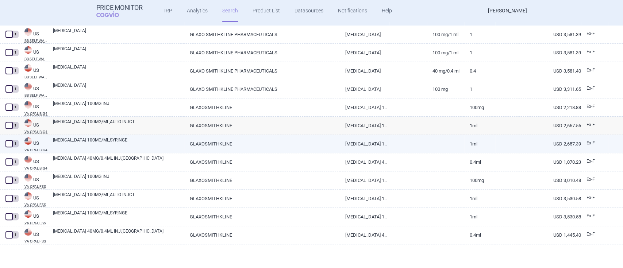
click at [82, 145] on link "[MEDICAL_DATA] 100MG/ML,SYRINGE" at bounding box center [118, 143] width 131 height 13
click at [83, 142] on link "[MEDICAL_DATA] 100MG/ML,SYRINGE" at bounding box center [118, 143] width 131 height 13
select select "USD"
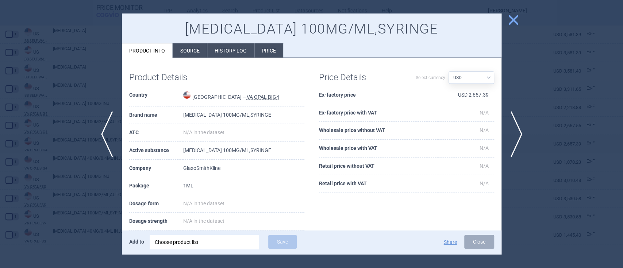
click at [197, 53] on li "Source" at bounding box center [190, 50] width 34 height 14
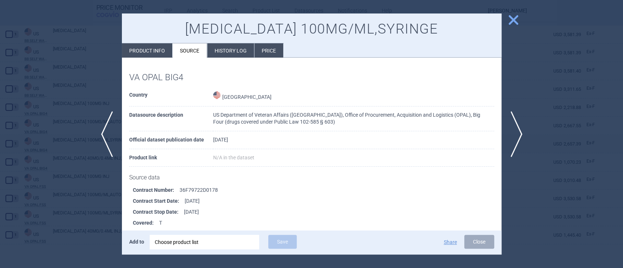
click at [511, 17] on span "close" at bounding box center [513, 20] width 13 height 13
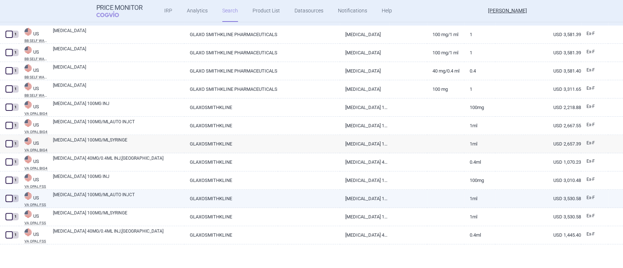
click at [91, 193] on link "[MEDICAL_DATA] 100MG/ML,AUTO INJCT" at bounding box center [118, 198] width 131 height 13
select select "USD"
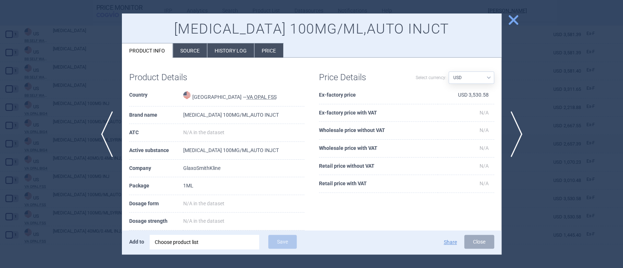
click at [182, 46] on li "Source" at bounding box center [190, 50] width 34 height 14
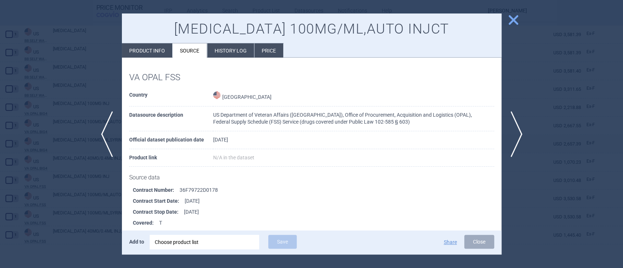
drag, startPoint x: 509, startPoint y: 20, endPoint x: 513, endPoint y: 18, distance: 4.3
click at [513, 18] on span "close" at bounding box center [513, 20] width 13 height 13
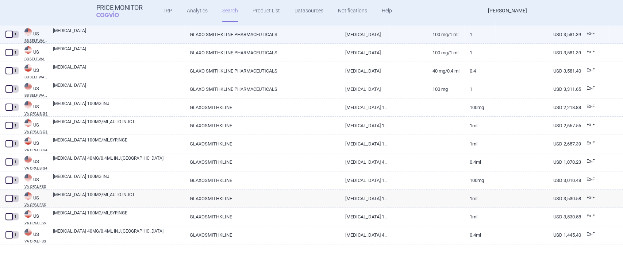
click at [67, 29] on link "[MEDICAL_DATA]" at bounding box center [118, 33] width 131 height 13
select select "USD"
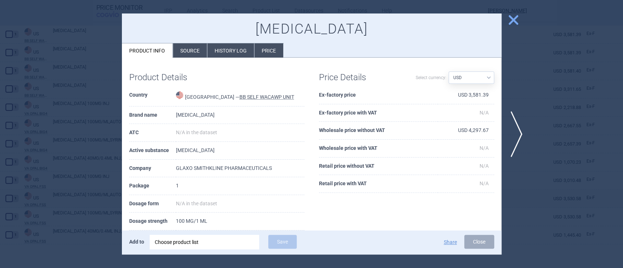
click at [187, 49] on li "Source" at bounding box center [190, 50] width 34 height 14
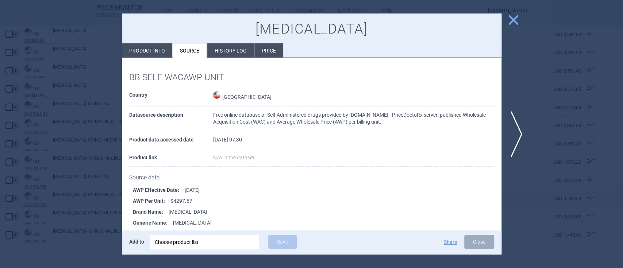
click at [139, 49] on li "Product info" at bounding box center [147, 50] width 50 height 14
select select "USD"
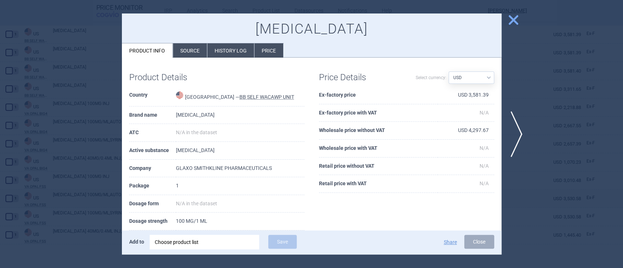
click at [202, 50] on li "Source" at bounding box center [190, 50] width 34 height 14
